Goal: Transaction & Acquisition: Purchase product/service

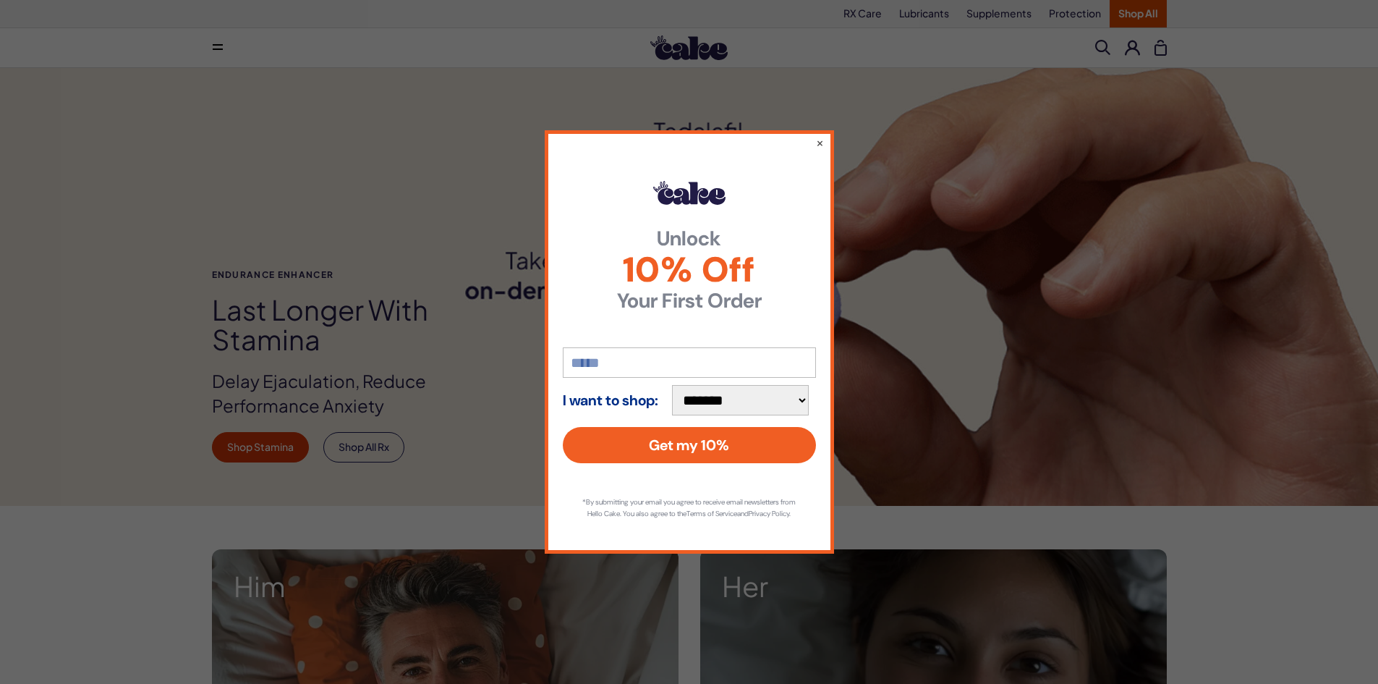
scroll to position [362, 0]
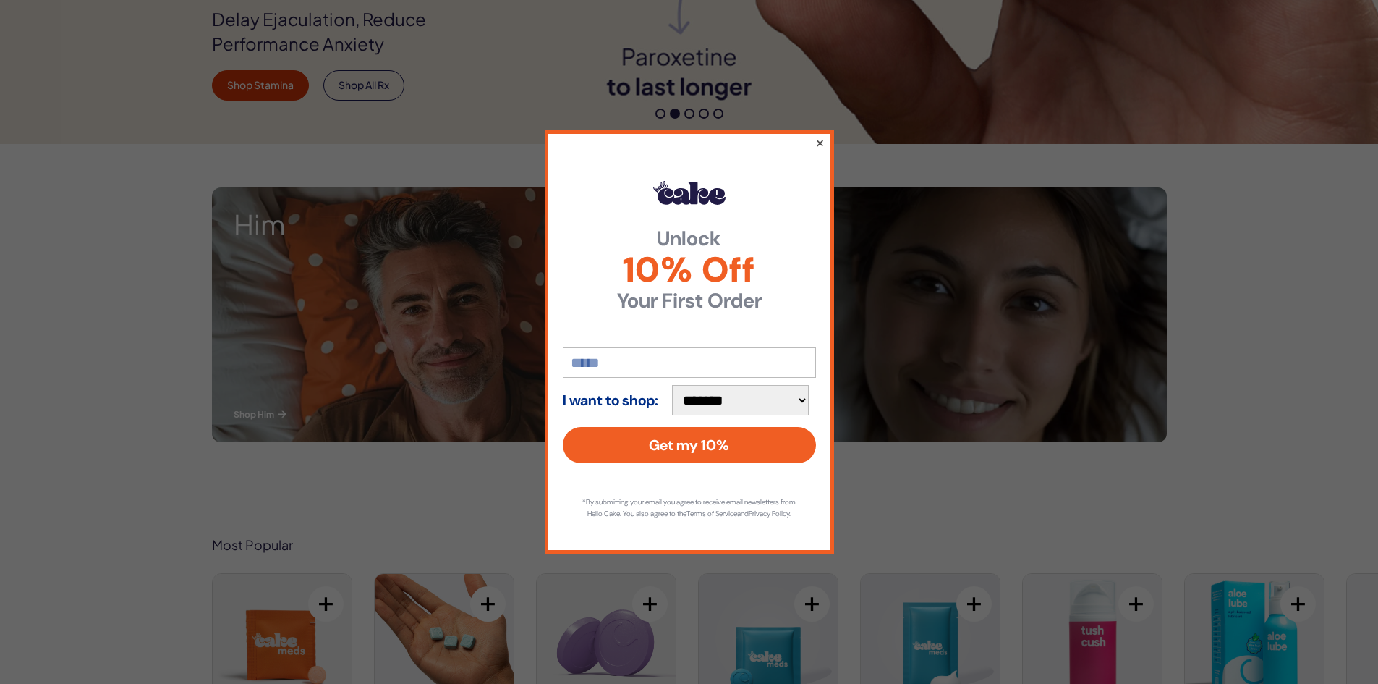
click at [823, 141] on button "×" at bounding box center [819, 142] width 9 height 17
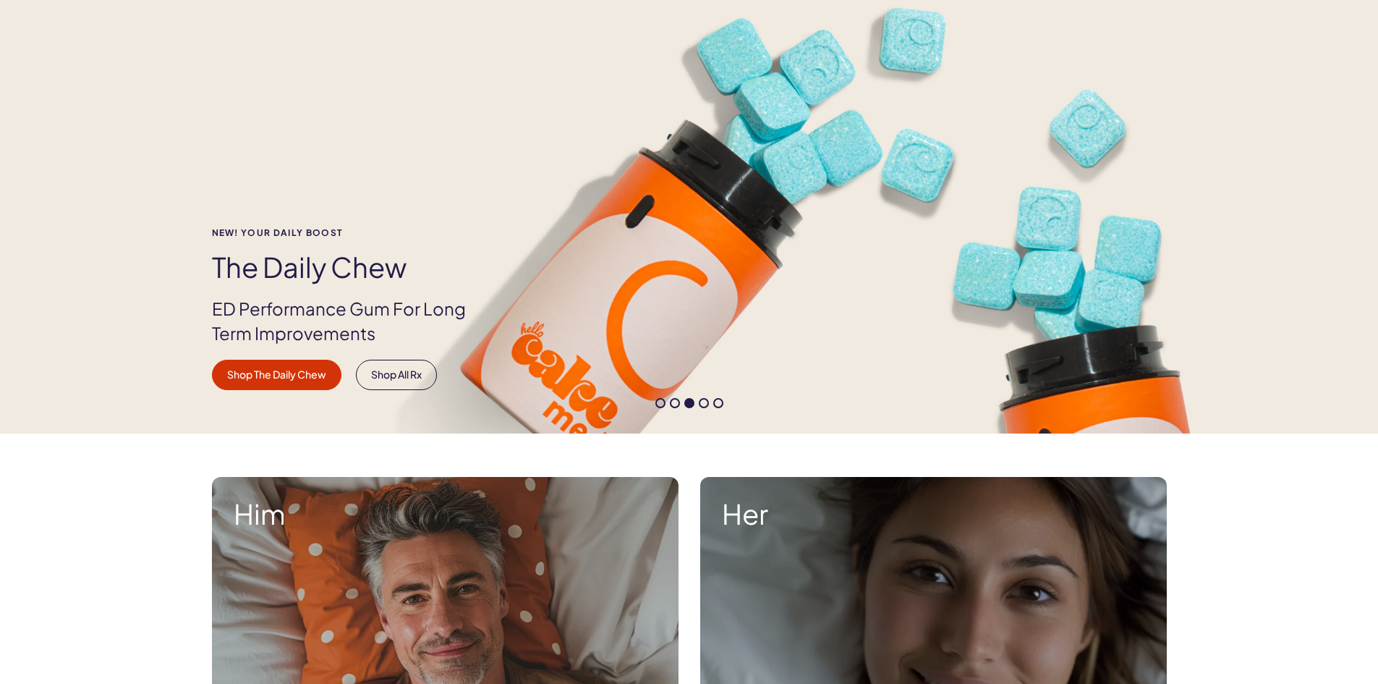
scroll to position [0, 0]
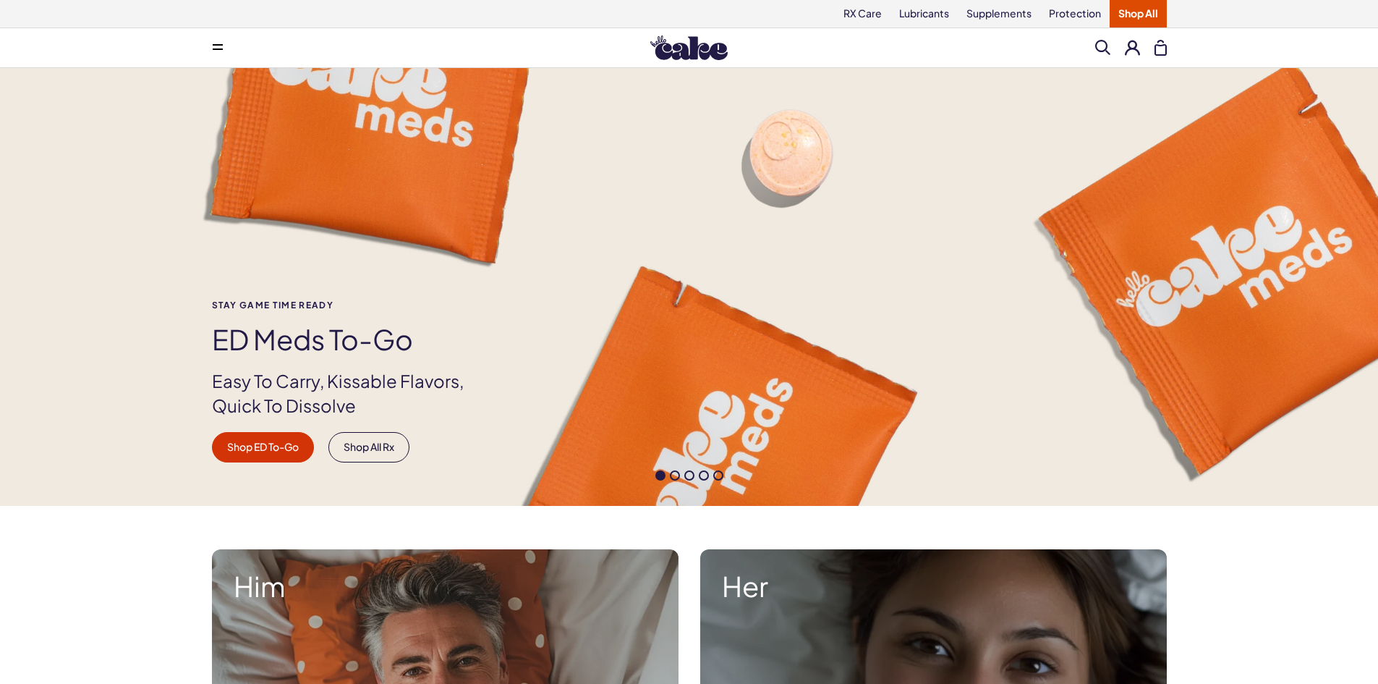
click at [1145, 4] on link "Shop All" at bounding box center [1138, 13] width 57 height 27
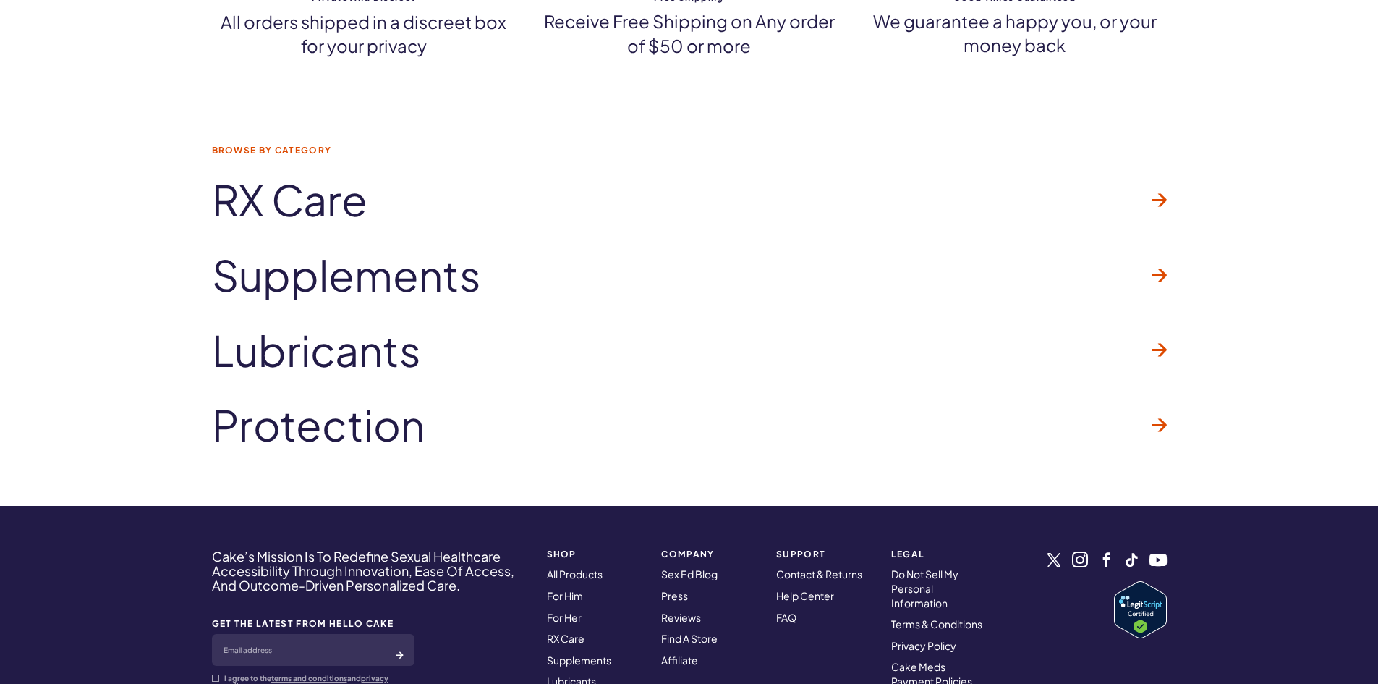
scroll to position [7525, 0]
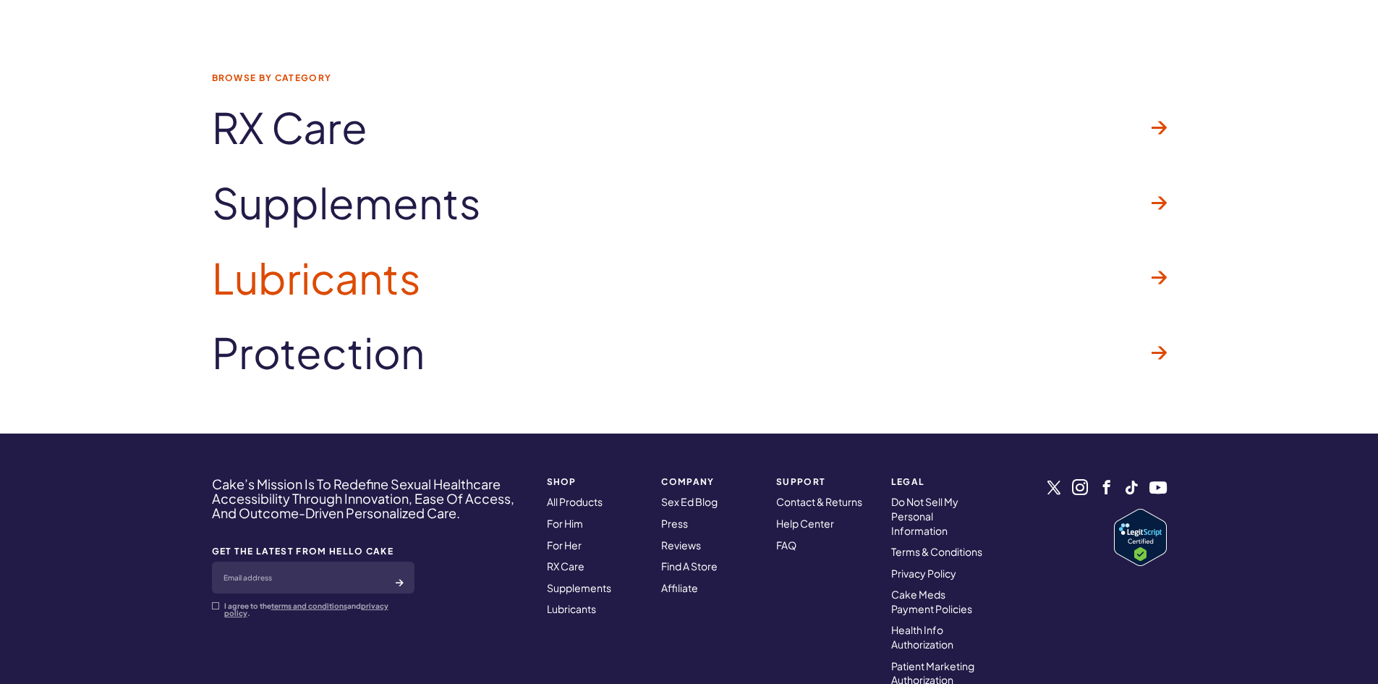
click at [326, 255] on span "Lubricants" at bounding box center [316, 278] width 209 height 46
